Goal: Transaction & Acquisition: Subscribe to service/newsletter

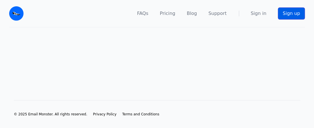
click at [294, 13] on link "Sign up" at bounding box center [291, 13] width 27 height 12
